Goal: Task Accomplishment & Management: Manage account settings

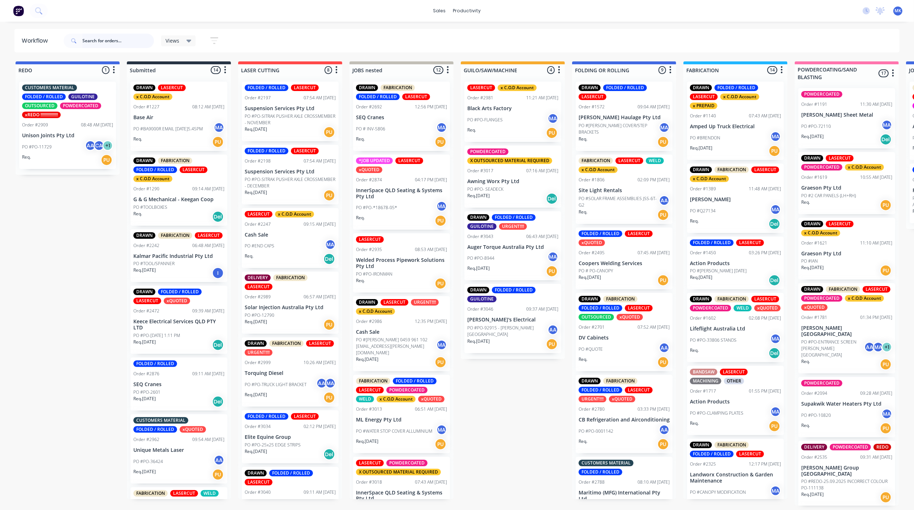
click at [100, 39] on input "text" at bounding box center [118, 41] width 72 height 14
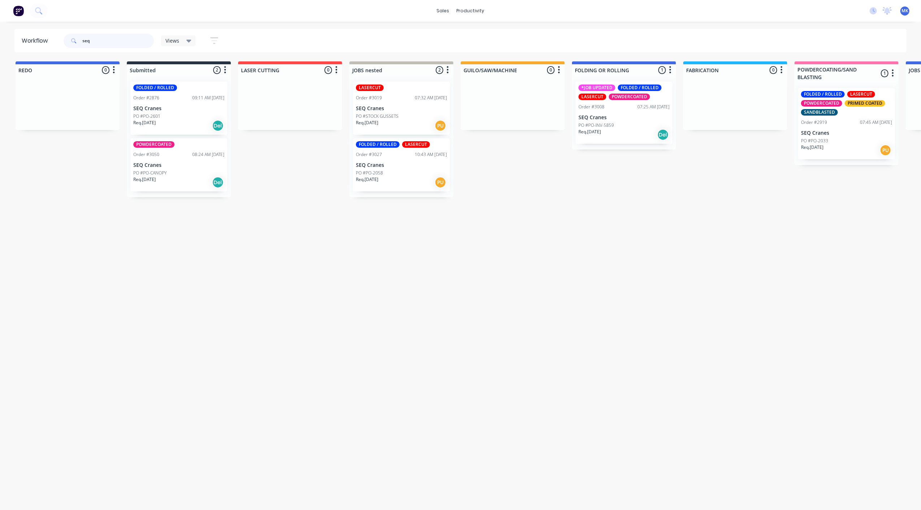
type input "seq"
click at [601, 126] on p "PO #PO-INV-5859" at bounding box center [595, 125] width 35 height 7
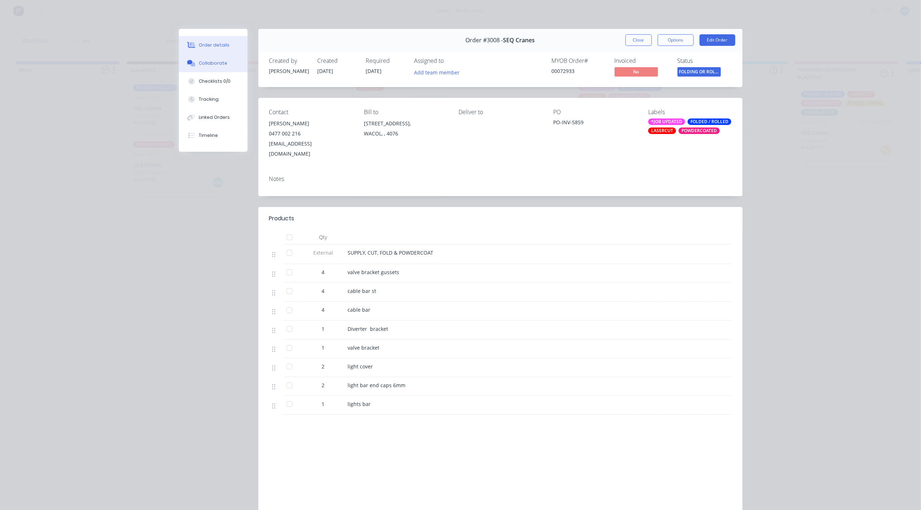
click at [220, 77] on button "Checklists 0/0" at bounding box center [213, 81] width 69 height 18
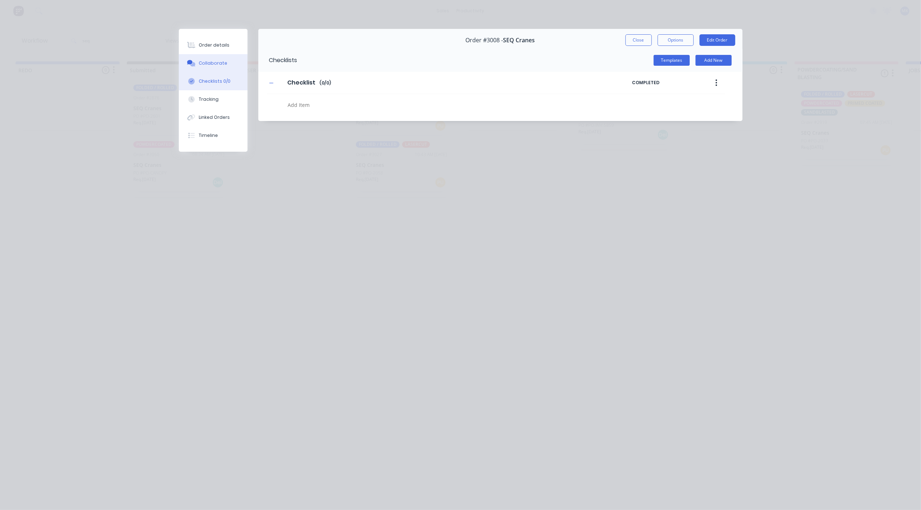
click at [220, 56] on button "Collaborate" at bounding box center [213, 63] width 69 height 18
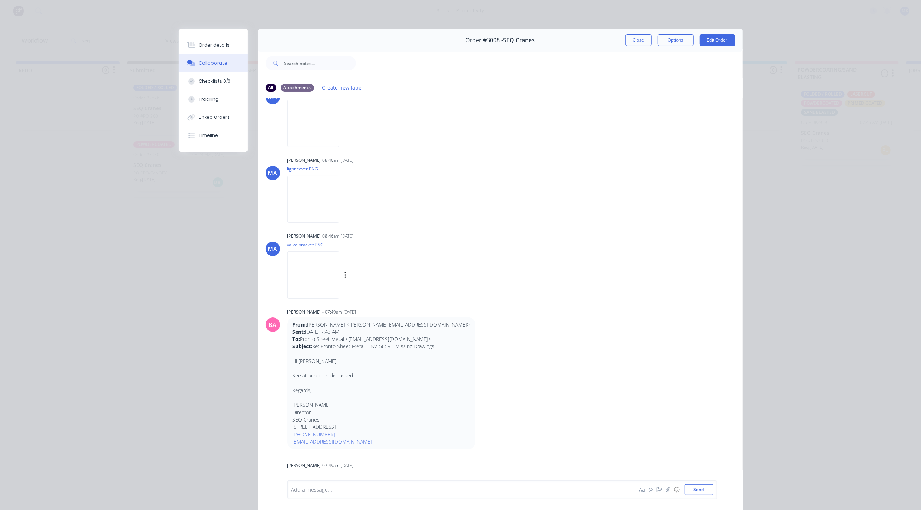
drag, startPoint x: 378, startPoint y: 292, endPoint x: 382, endPoint y: 285, distance: 8.3
click at [382, 285] on div "[PERSON_NAME] 08:46am [DATE] valve bracket.PNG Labels Download" at bounding box center [400, 263] width 226 height 65
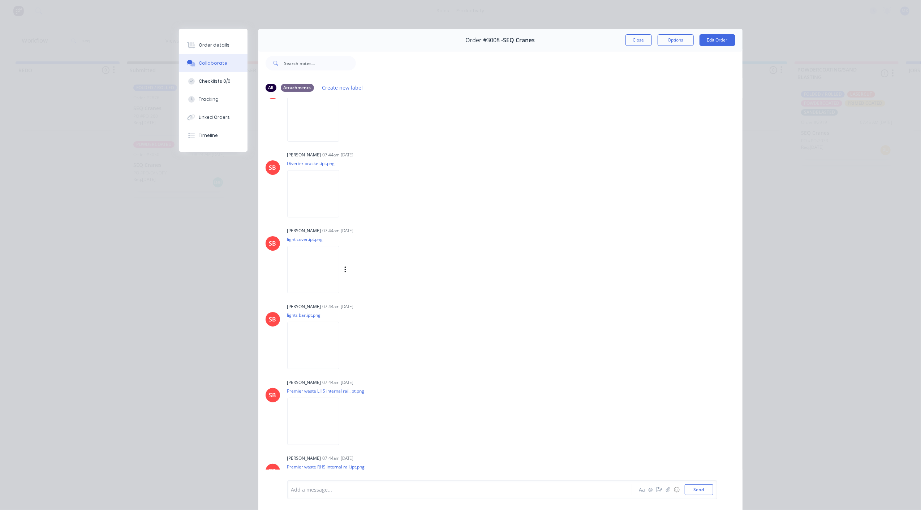
scroll to position [371, 0]
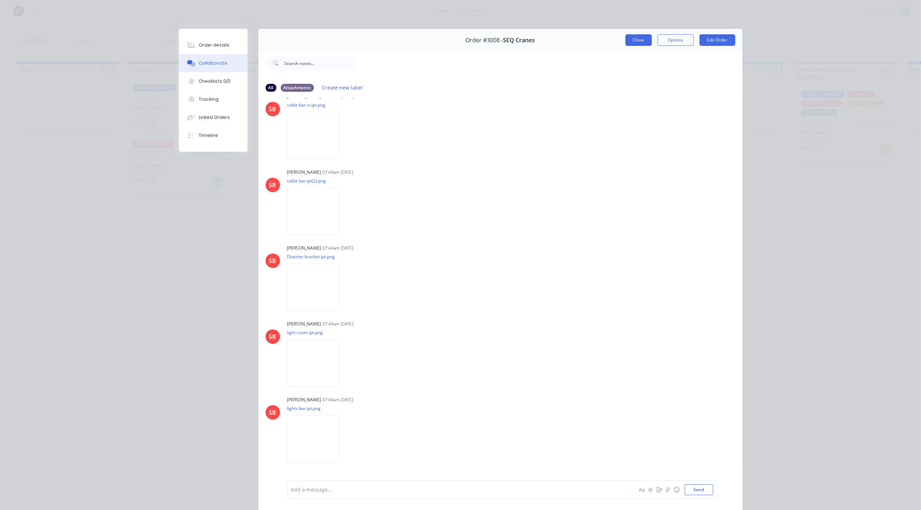
click at [638, 45] on button "Close" at bounding box center [638, 40] width 26 height 12
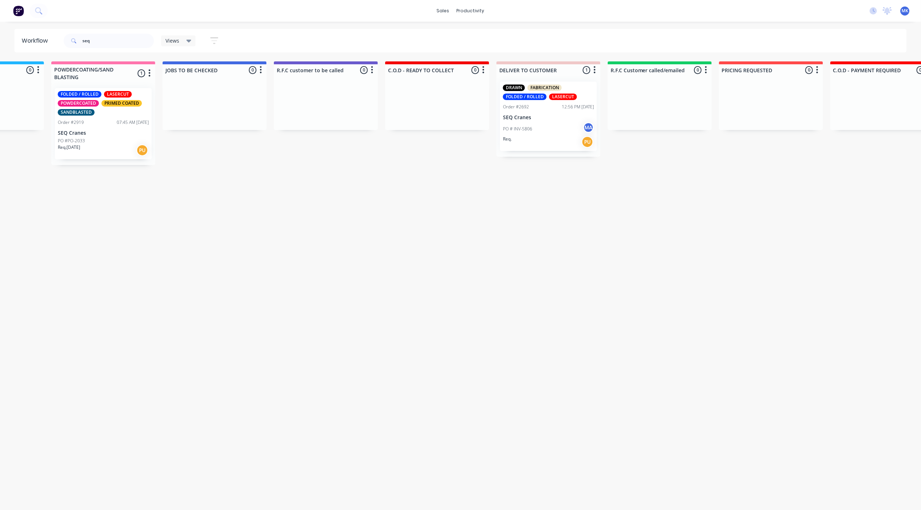
drag, startPoint x: 434, startPoint y: 240, endPoint x: 487, endPoint y: 240, distance: 53.1
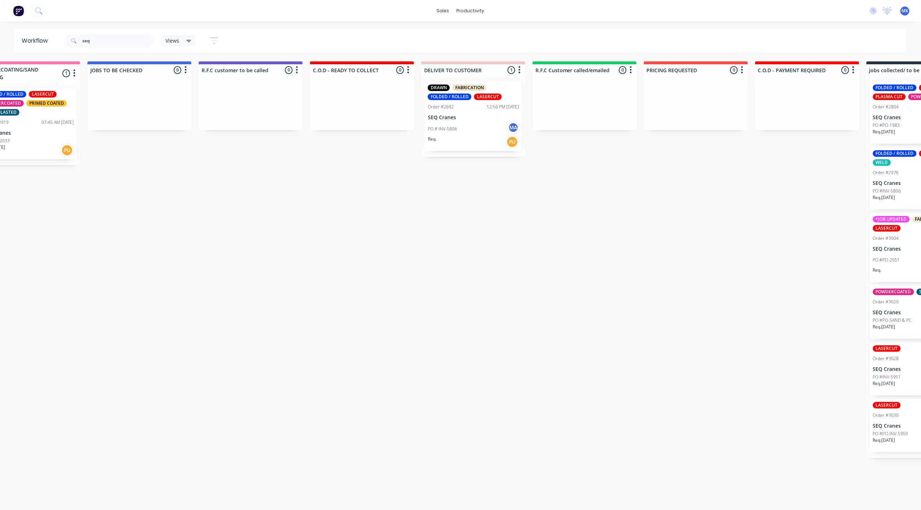
click at [480, 129] on div "PO # INV-5806 MA" at bounding box center [473, 129] width 91 height 14
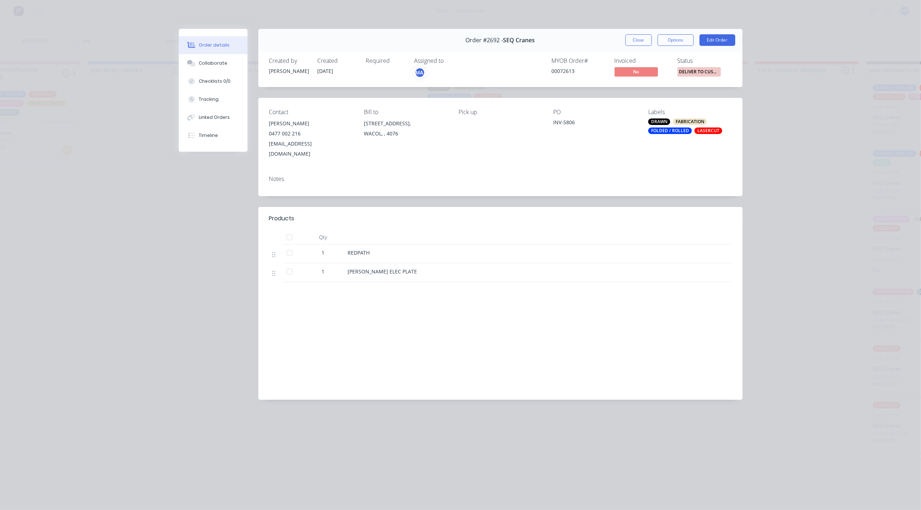
click at [625, 29] on div "Order #2692 - SEQ Cranes Close Options Edit Order" at bounding box center [500, 40] width 484 height 23
click at [652, 45] on div "Close Options Edit Order" at bounding box center [680, 40] width 110 height 12
click at [629, 36] on button "Close" at bounding box center [638, 40] width 26 height 12
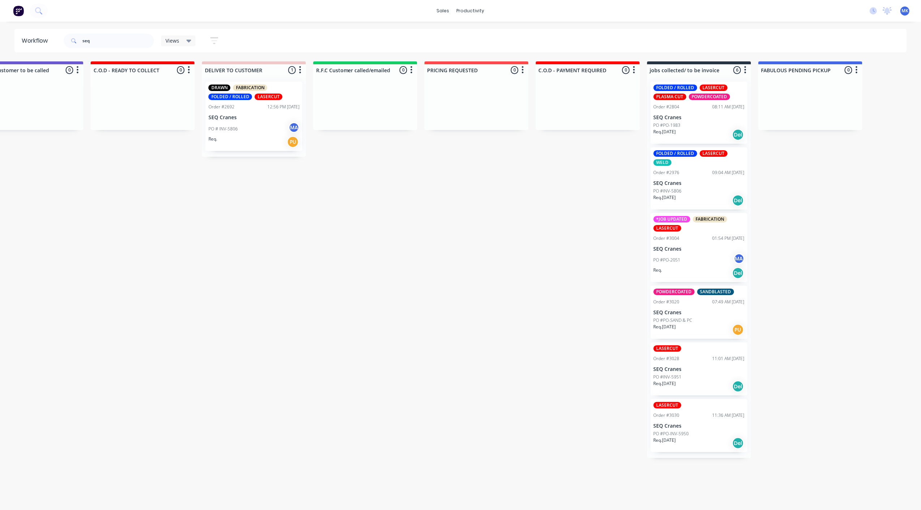
scroll to position [0, 1122]
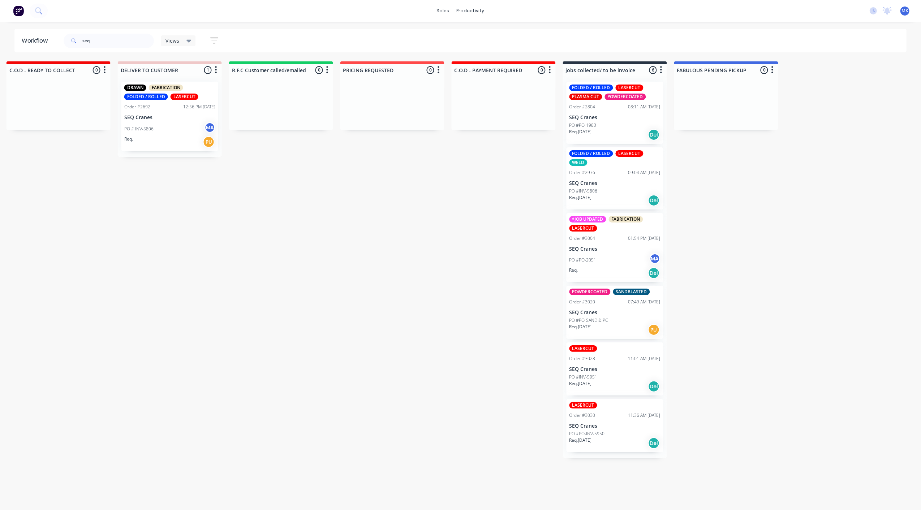
drag, startPoint x: 603, startPoint y: 188, endPoint x: 650, endPoint y: 188, distance: 47.3
click at [613, 127] on div "PO #PO-1983" at bounding box center [614, 125] width 91 height 7
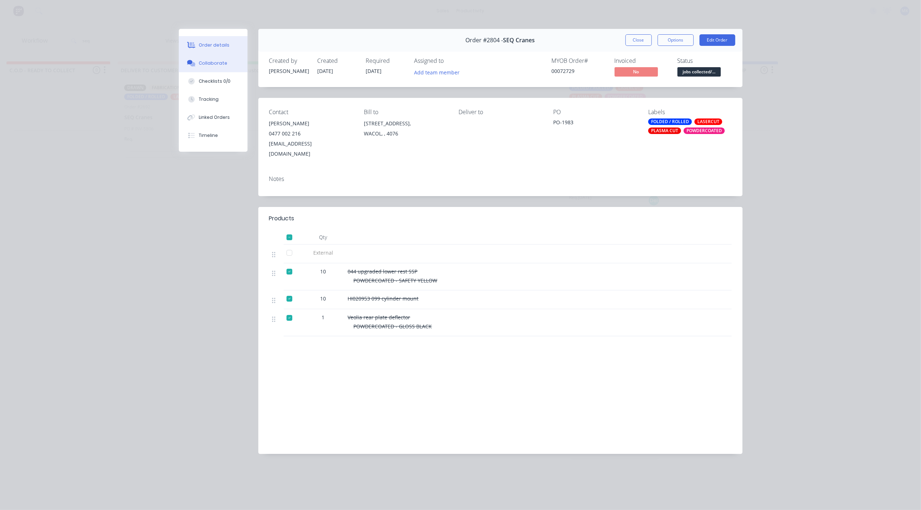
click at [223, 54] on button "Collaborate" at bounding box center [213, 63] width 69 height 18
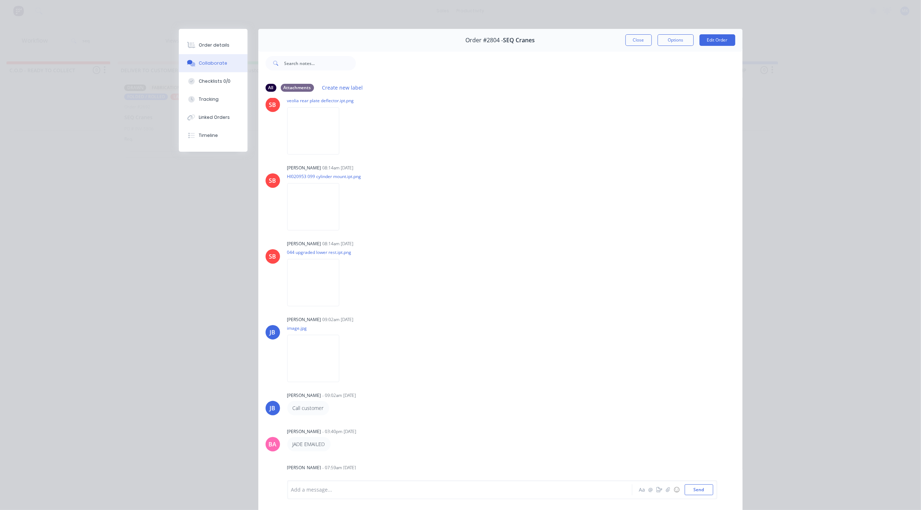
scroll to position [324, 0]
click at [639, 40] on button "Close" at bounding box center [638, 40] width 26 height 12
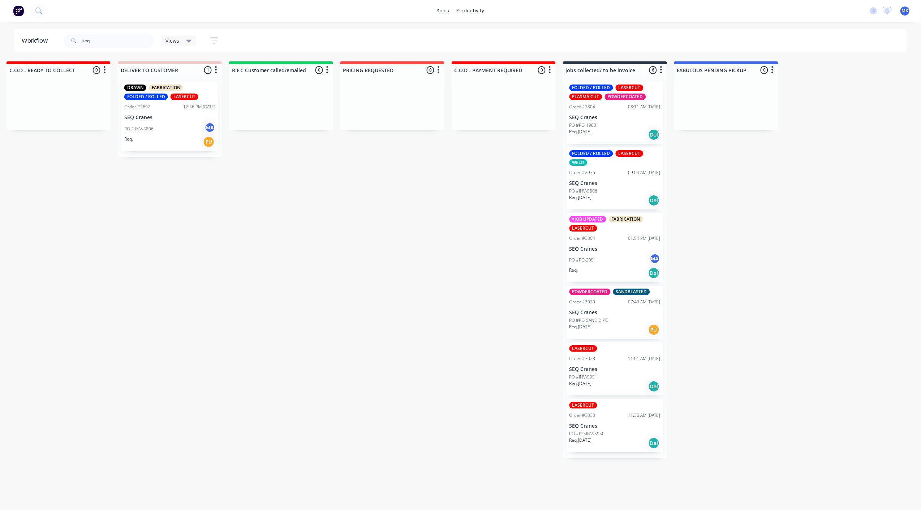
click at [603, 180] on div "FOLDED / ROLLED LASERCUT WELD Order #2976 09:04 AM [DATE] SEQ Cranes PO #INV-58…" at bounding box center [614, 178] width 97 height 62
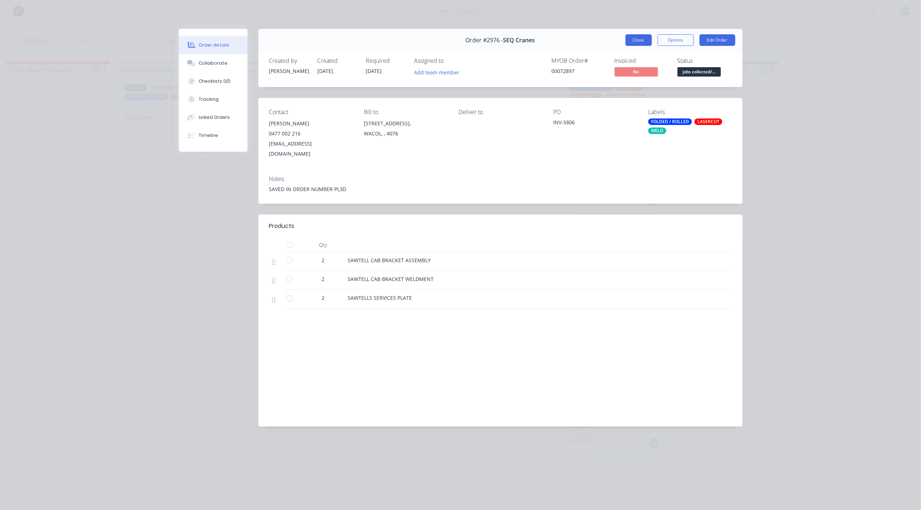
drag, startPoint x: 647, startPoint y: 40, endPoint x: 654, endPoint y: 46, distance: 8.5
click at [649, 40] on button "Close" at bounding box center [638, 40] width 26 height 12
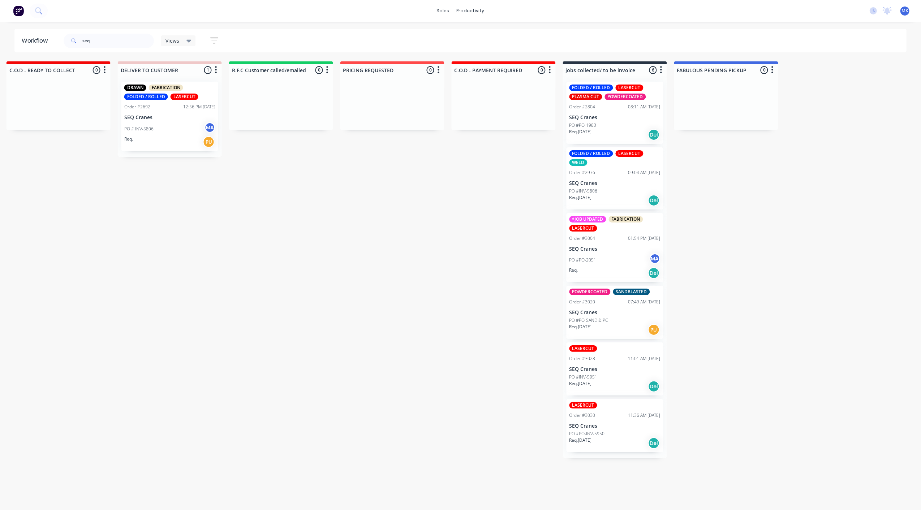
click at [606, 254] on div "PO #PO-2051 MA" at bounding box center [614, 260] width 91 height 14
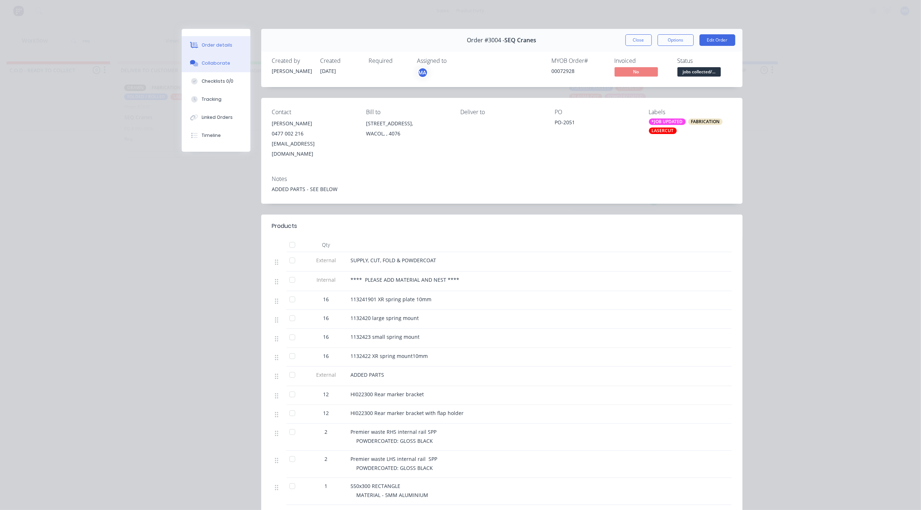
click at [220, 67] on button "Collaborate" at bounding box center [216, 63] width 69 height 18
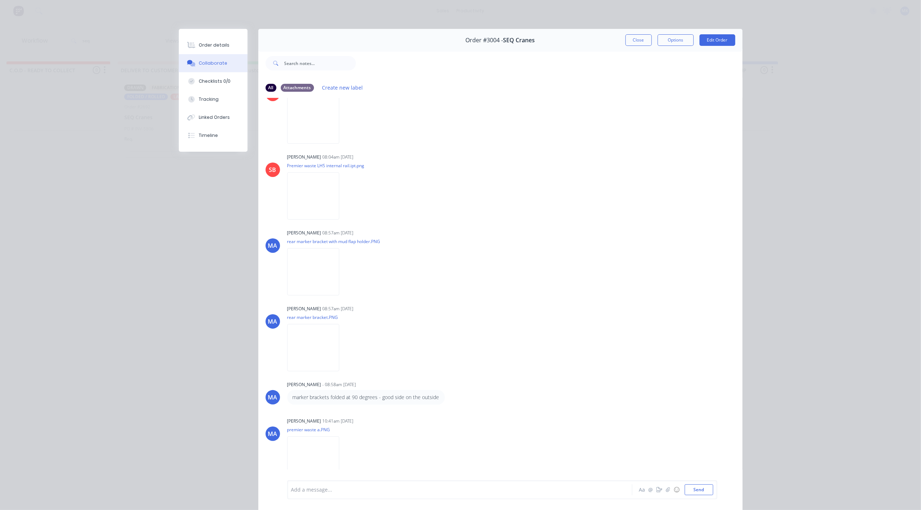
scroll to position [1090, 0]
click at [328, 259] on img at bounding box center [313, 271] width 52 height 47
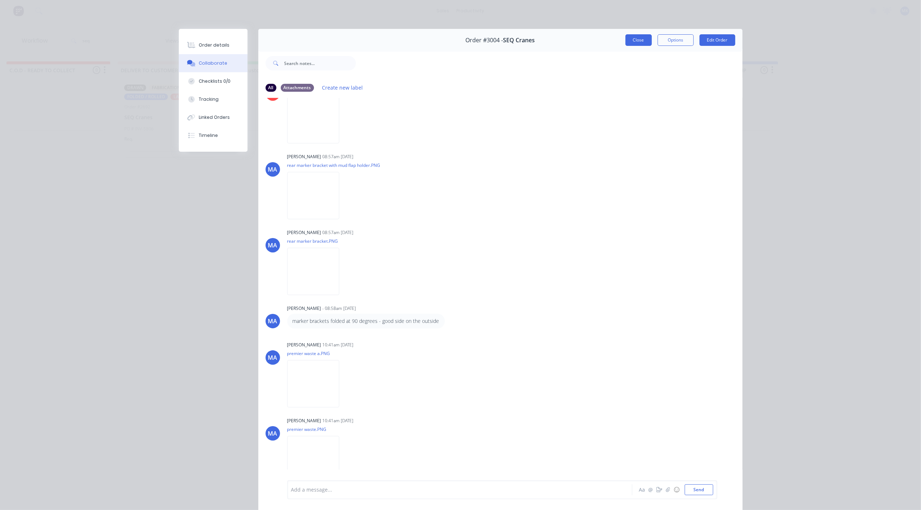
click at [641, 42] on button "Close" at bounding box center [638, 40] width 26 height 12
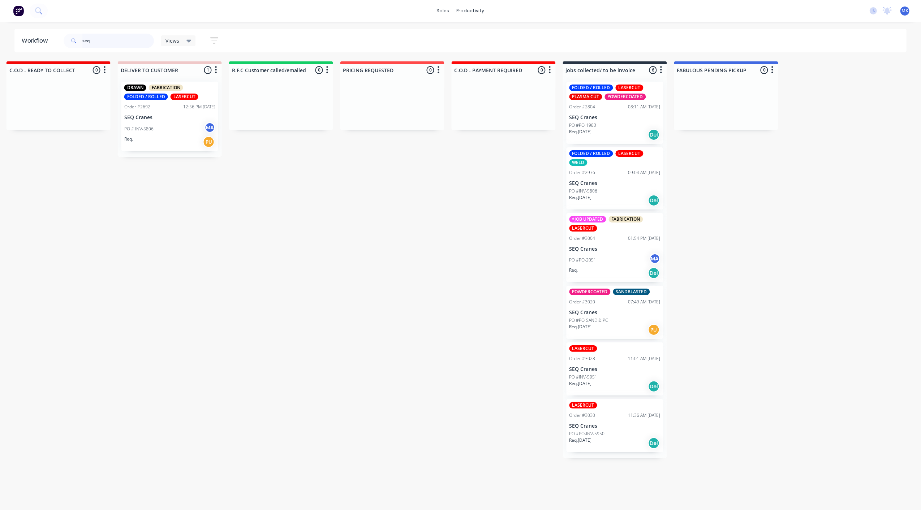
drag, startPoint x: 109, startPoint y: 35, endPoint x: 104, endPoint y: 43, distance: 9.9
click at [108, 37] on input "seq" at bounding box center [118, 41] width 72 height 14
drag, startPoint x: 87, startPoint y: 40, endPoint x: 0, endPoint y: 10, distance: 92.2
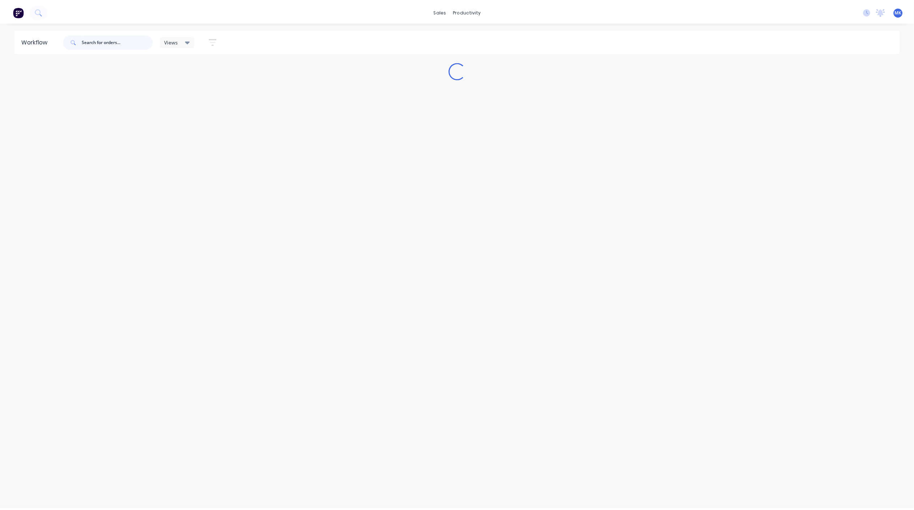
scroll to position [0, 0]
click at [118, 41] on input "text" at bounding box center [118, 41] width 72 height 14
type input "seq"
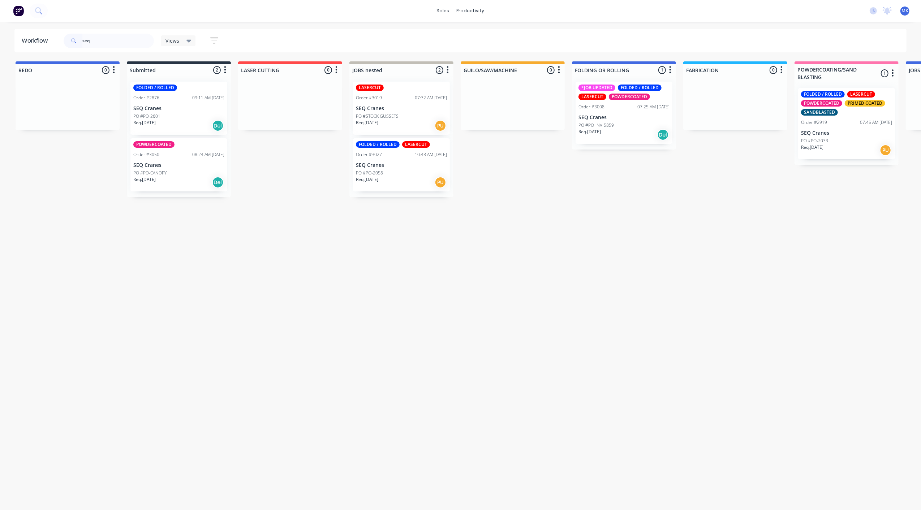
click at [621, 133] on div "Req. [DATE] Del" at bounding box center [623, 135] width 91 height 12
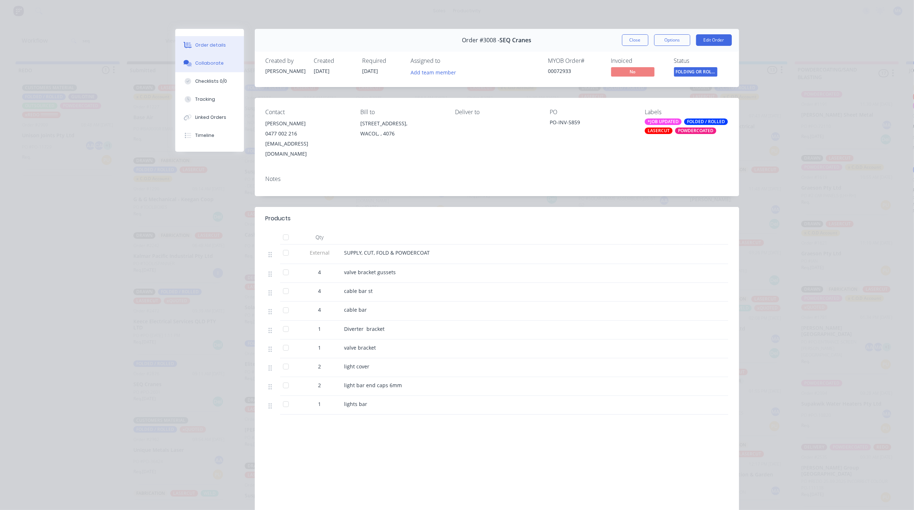
click at [217, 63] on button "Collaborate" at bounding box center [209, 63] width 69 height 18
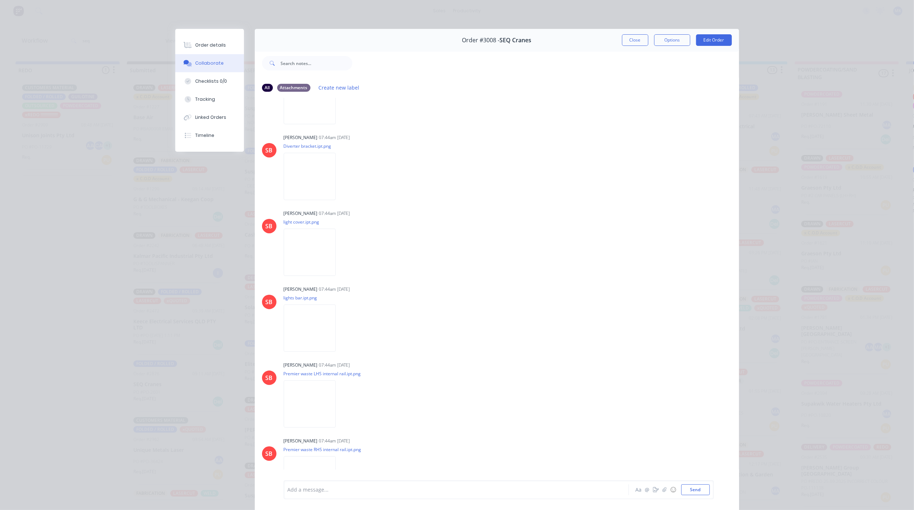
scroll to position [674, 0]
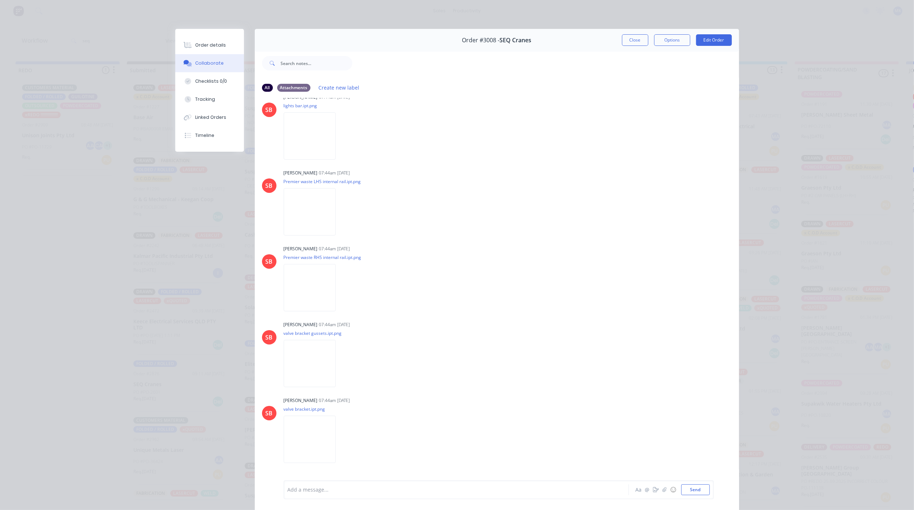
click at [627, 43] on button "Close" at bounding box center [635, 40] width 26 height 12
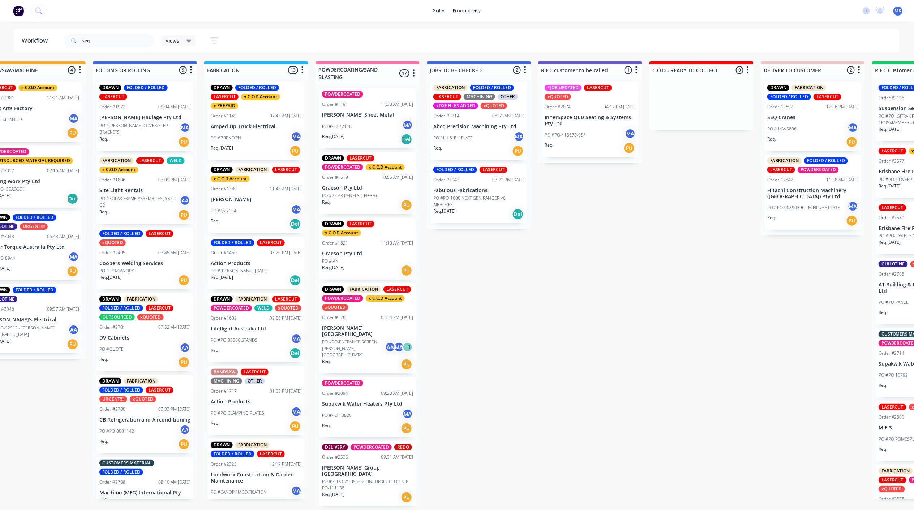
drag, startPoint x: 536, startPoint y: 350, endPoint x: 600, endPoint y: 340, distance: 64.4
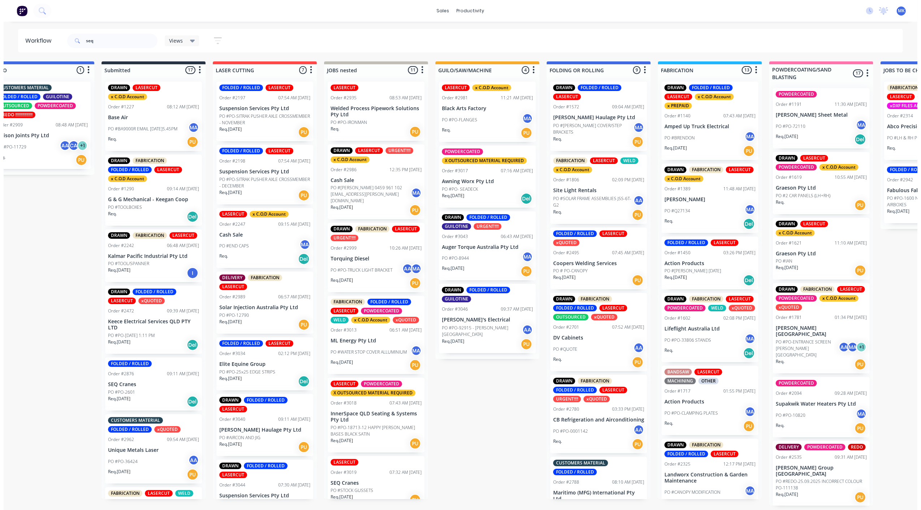
scroll to position [0, 0]
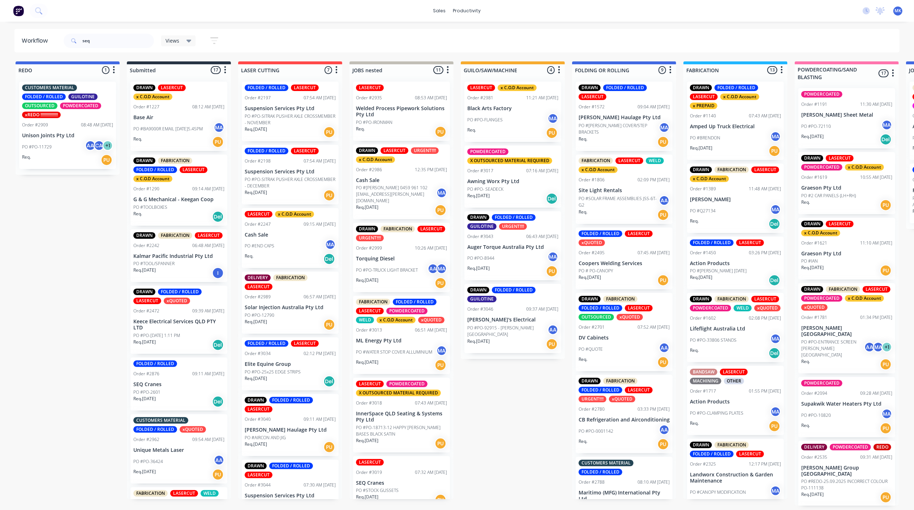
drag, startPoint x: 588, startPoint y: 333, endPoint x: 528, endPoint y: 325, distance: 61.2
drag, startPoint x: 101, startPoint y: 38, endPoint x: 2, endPoint y: 53, distance: 100.5
click at [0, 51] on html "sales productivity sales Sales Orders Customers Price Level Manager productivit…" at bounding box center [457, 233] width 914 height 467
type input "seq"
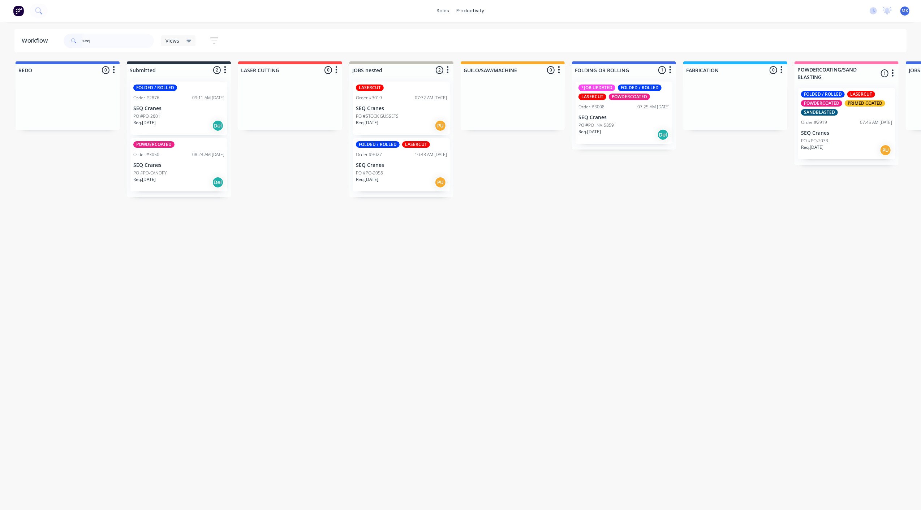
click at [392, 122] on div "Req. [DATE] PU" at bounding box center [401, 126] width 91 height 12
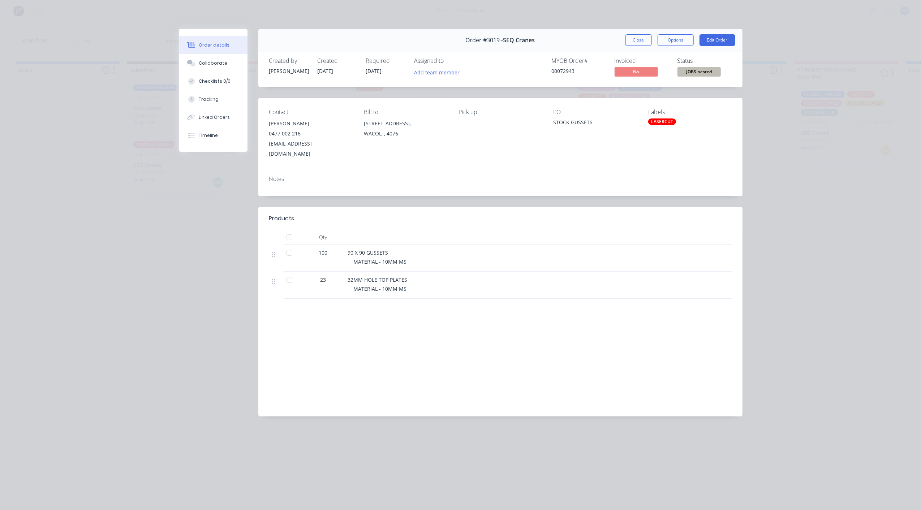
click at [640, 44] on button "Close" at bounding box center [638, 40] width 26 height 12
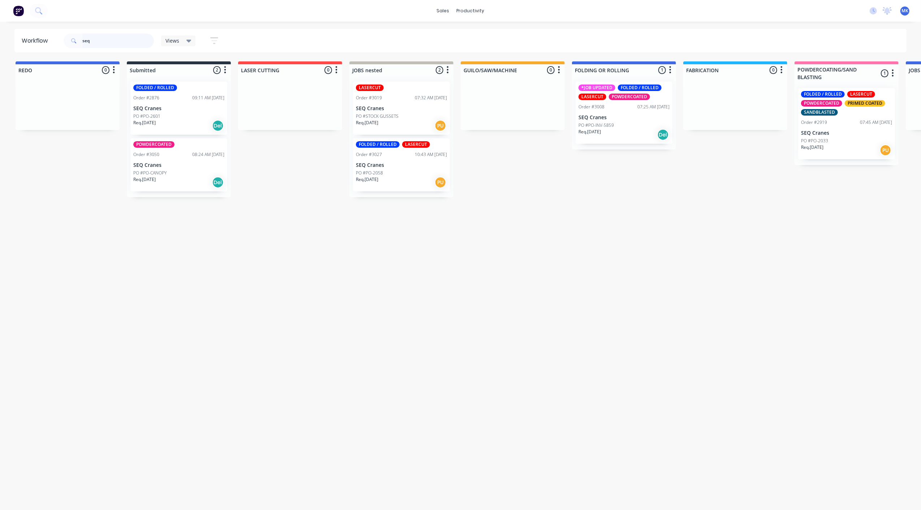
drag, startPoint x: 385, startPoint y: 174, endPoint x: 397, endPoint y: 173, distance: 11.6
click at [389, 174] on div "LASERCUT Order #3019 07:32 AM [DATE] SEQ Cranes PO #STOCK GUSSETS Req. [DATE] P…" at bounding box center [401, 136] width 104 height 121
click at [398, 172] on div "PO #PO-2058" at bounding box center [401, 173] width 91 height 7
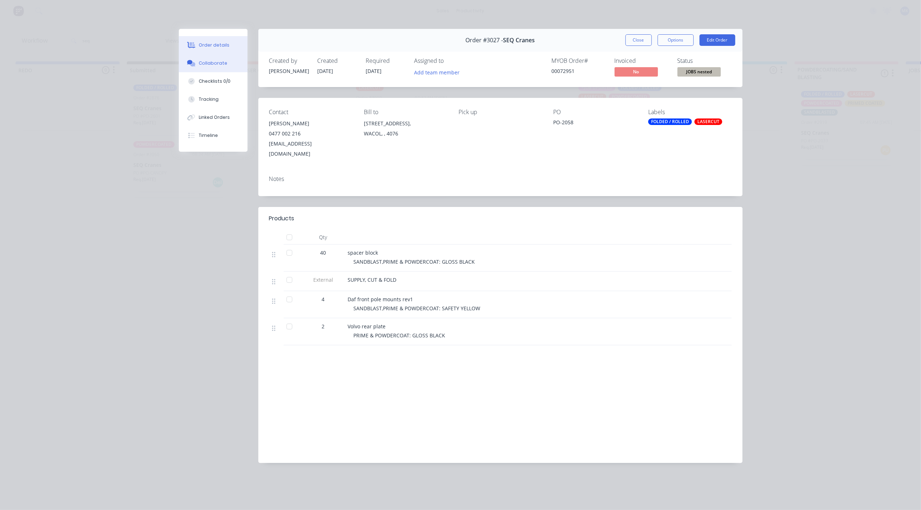
click at [223, 59] on button "Collaborate" at bounding box center [213, 63] width 69 height 18
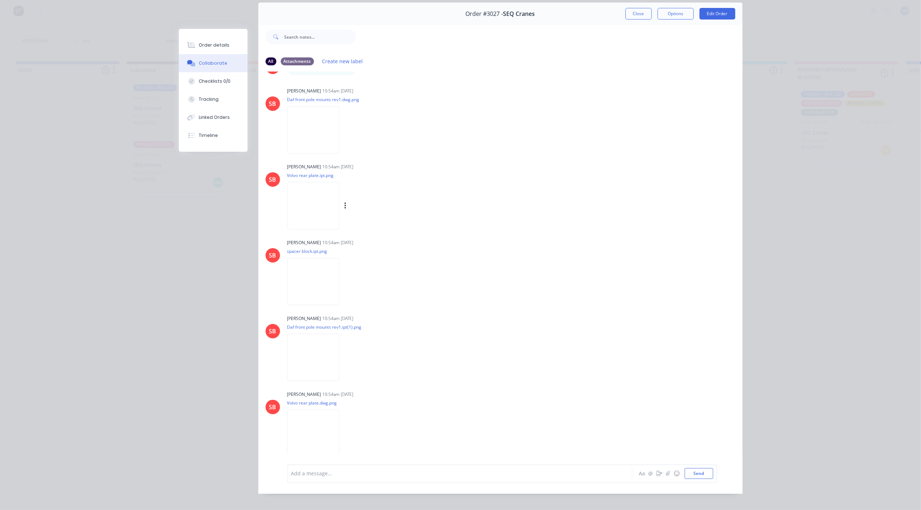
scroll to position [40, 0]
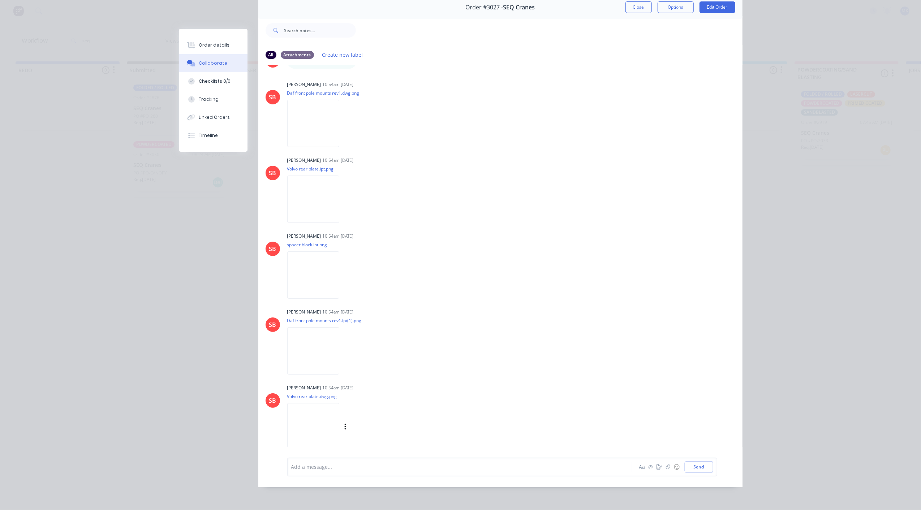
click at [328, 430] on img at bounding box center [313, 426] width 52 height 47
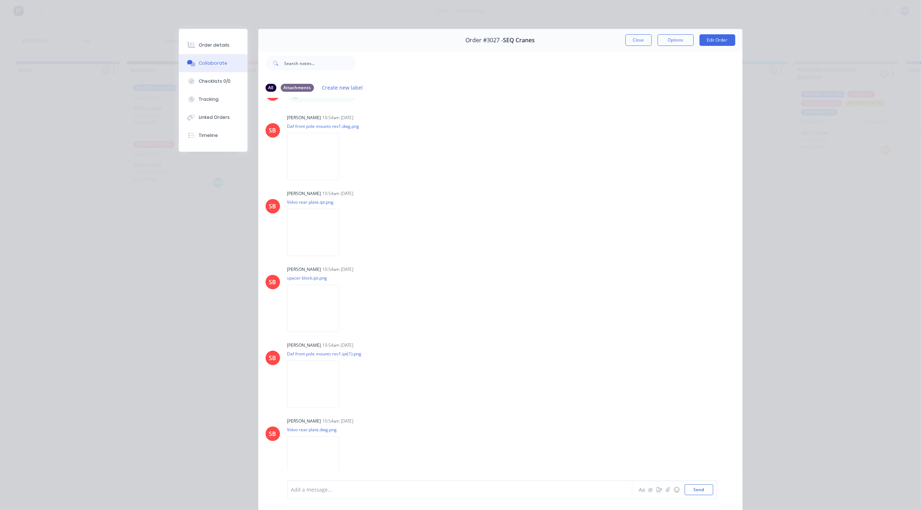
scroll to position [181, 0]
click at [213, 42] on div "Order details" at bounding box center [214, 45] width 31 height 7
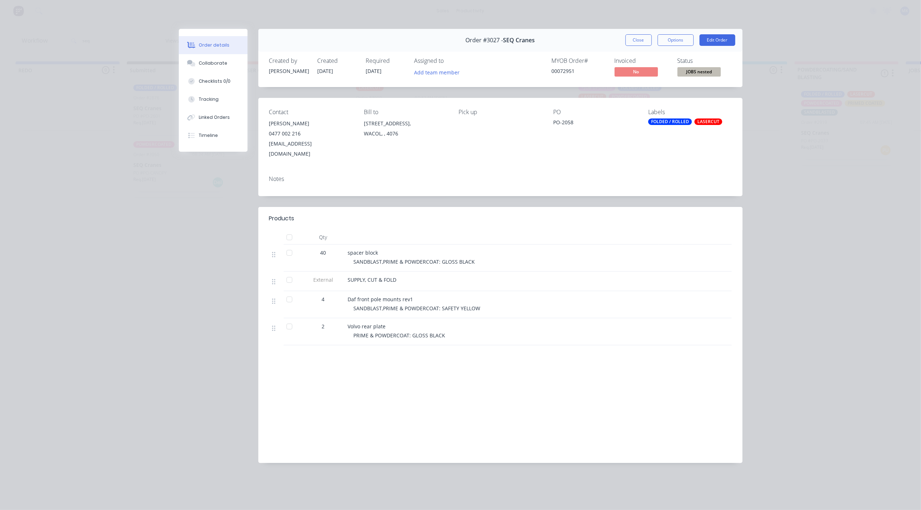
drag, startPoint x: 217, startPoint y: 58, endPoint x: 819, endPoint y: 59, distance: 601.8
click at [225, 58] on button "Collaborate" at bounding box center [213, 63] width 69 height 18
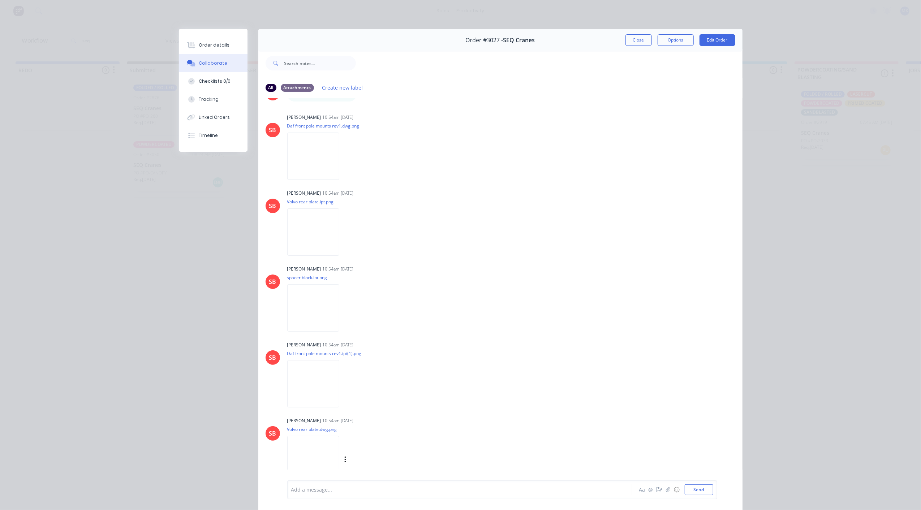
click at [339, 444] on img at bounding box center [313, 459] width 52 height 47
